Goal: Transaction & Acquisition: Purchase product/service

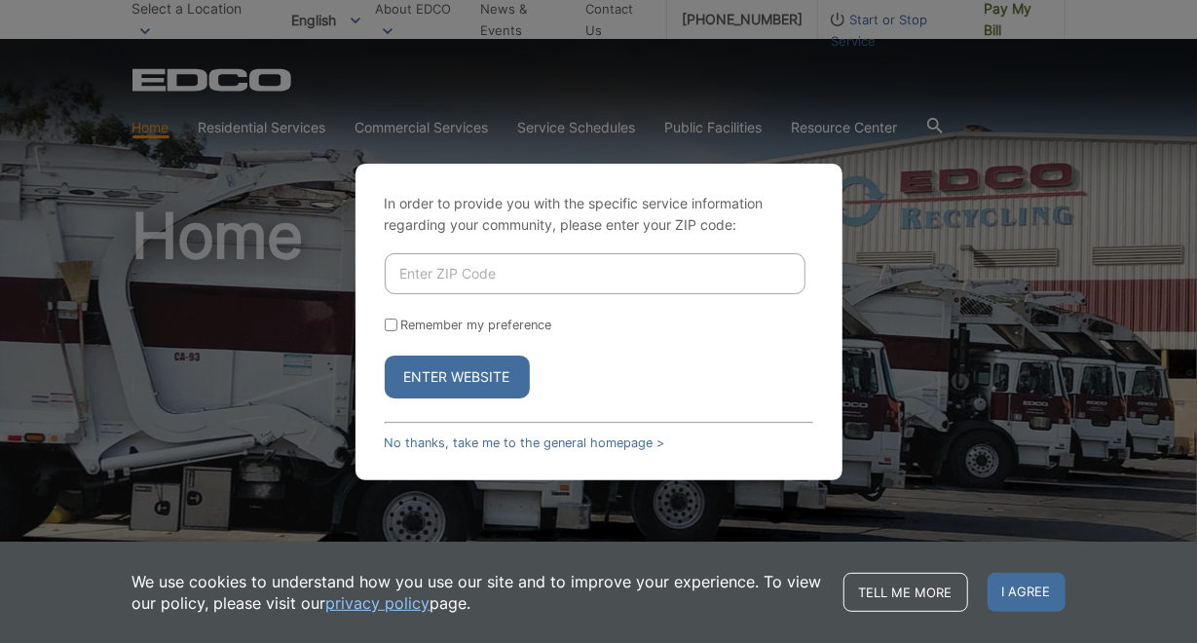
click at [422, 269] on input "Enter ZIP Code" at bounding box center [595, 273] width 421 height 41
type input "91977"
click at [385, 356] on button "Enter Website" at bounding box center [457, 377] width 145 height 43
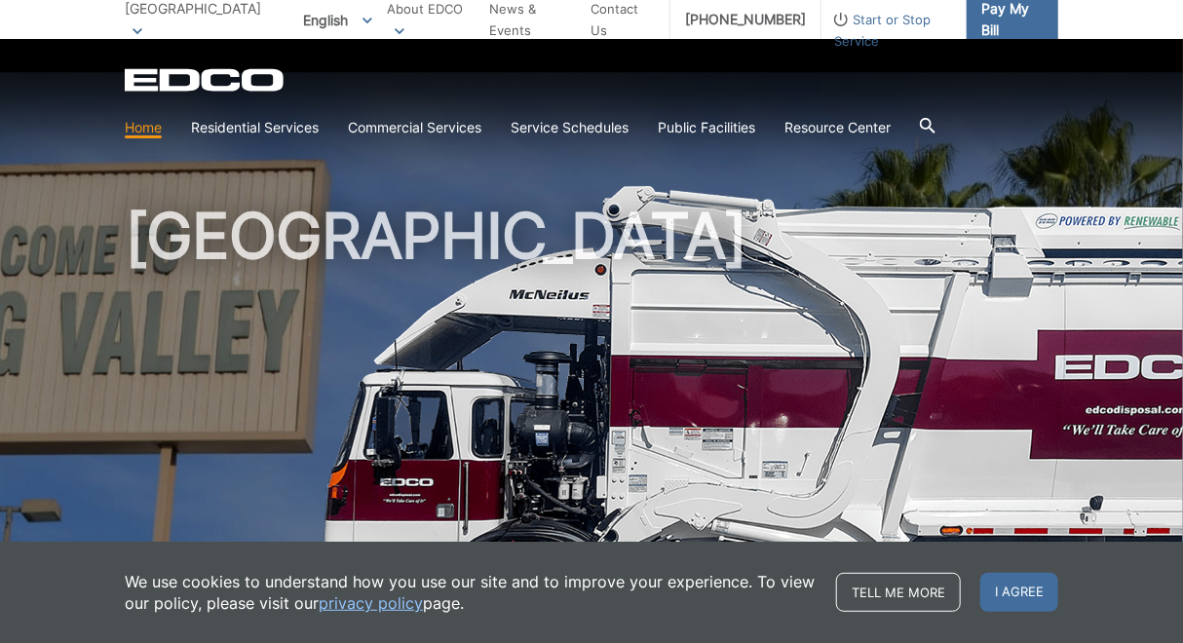
click at [1009, 25] on span "Pay My Bill" at bounding box center [1011, 19] width 61 height 43
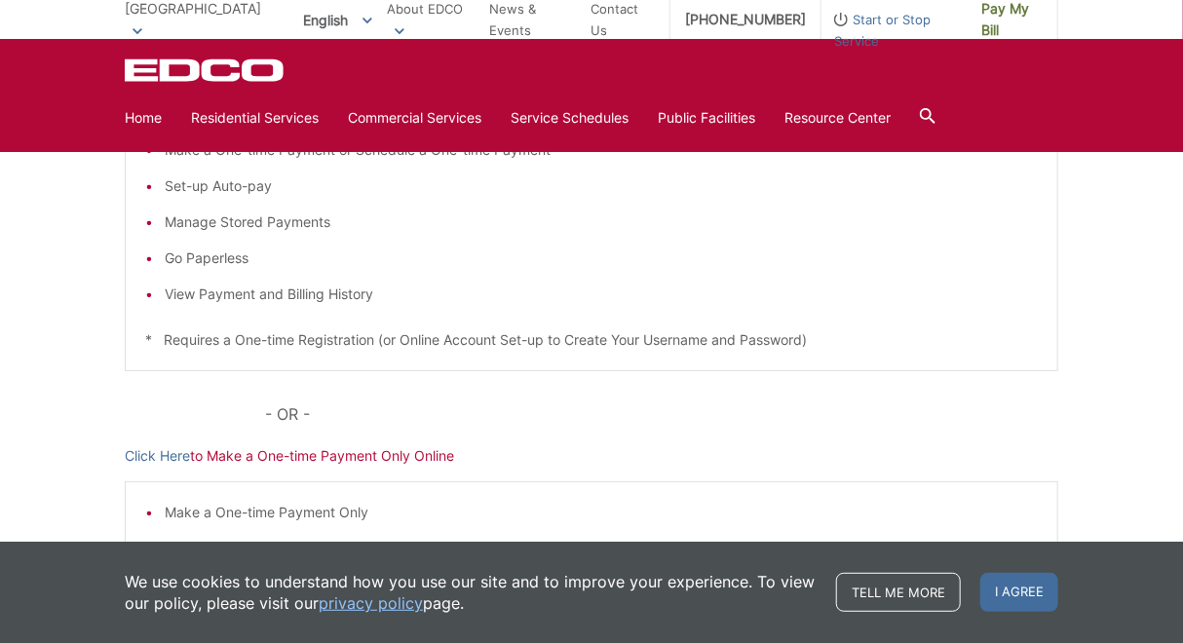
scroll to position [487, 0]
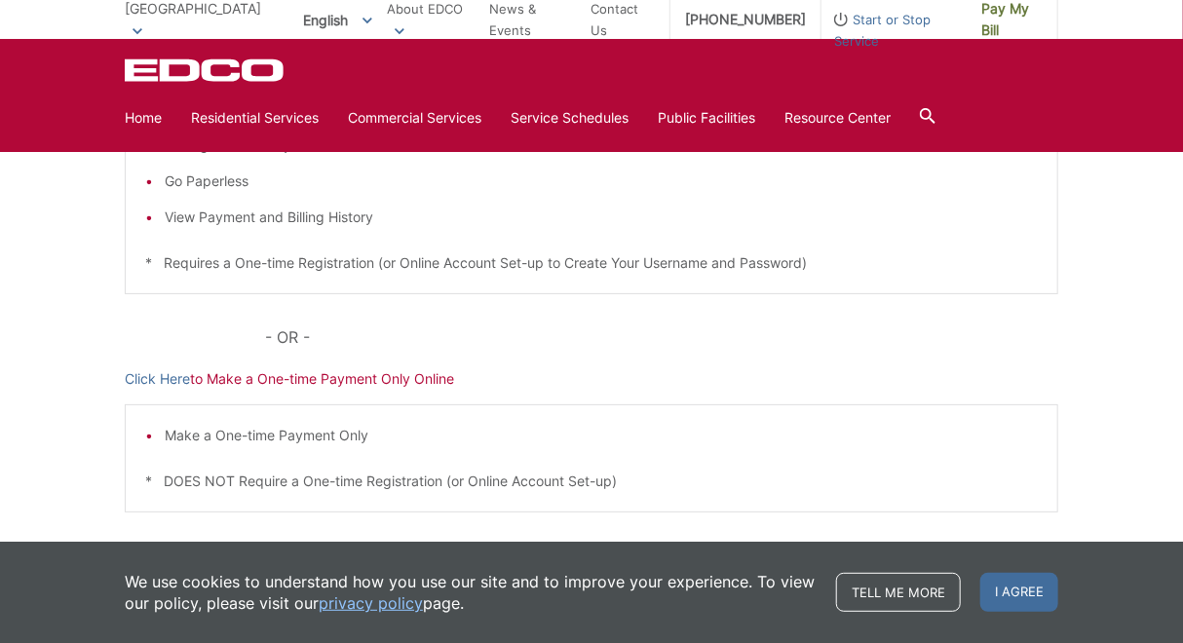
click at [365, 378] on p "Click Here to Make a One-time Payment Only Online" at bounding box center [591, 378] width 933 height 21
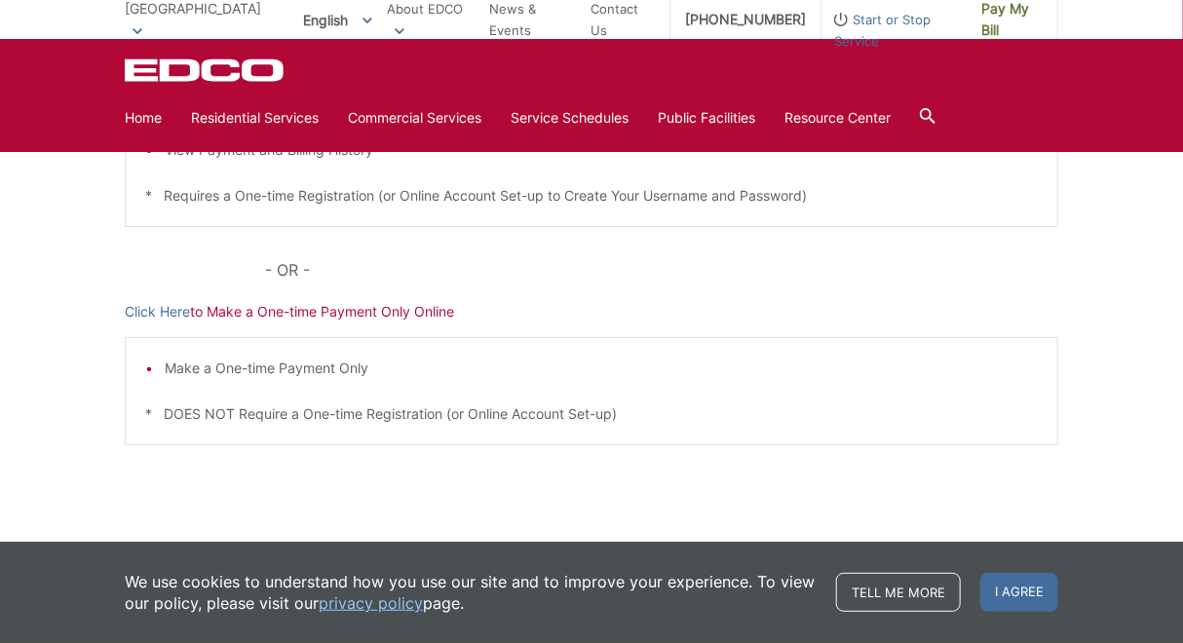
scroll to position [580, 0]
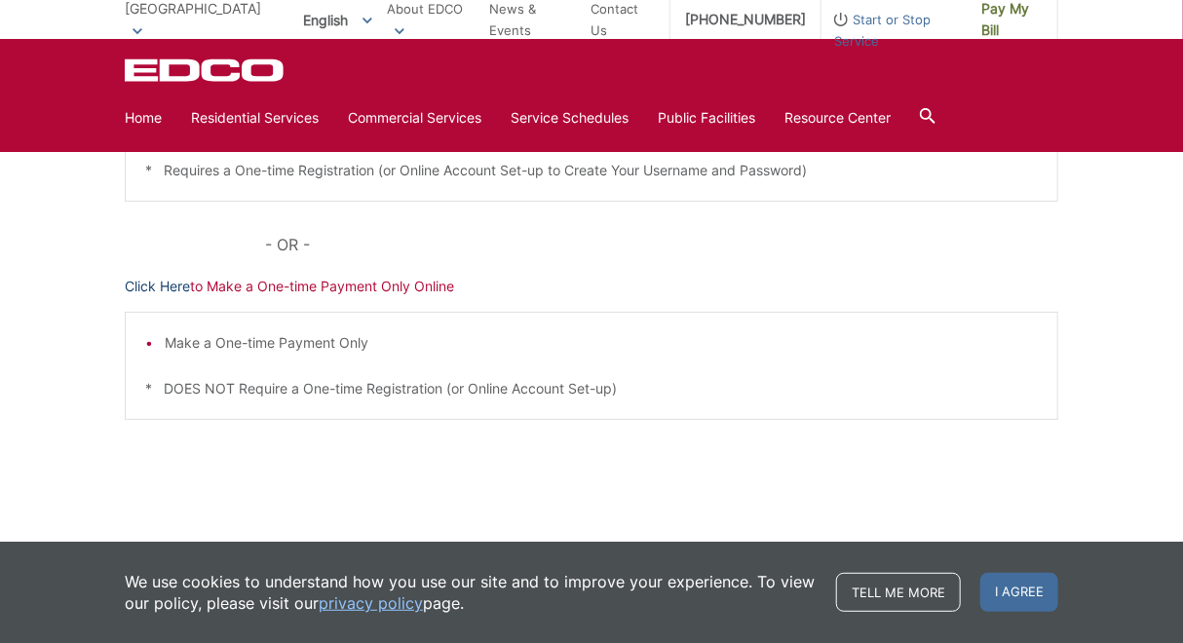
click at [166, 281] on link "Click Here" at bounding box center [157, 286] width 65 height 21
